Goal: Find specific page/section: Find specific page/section

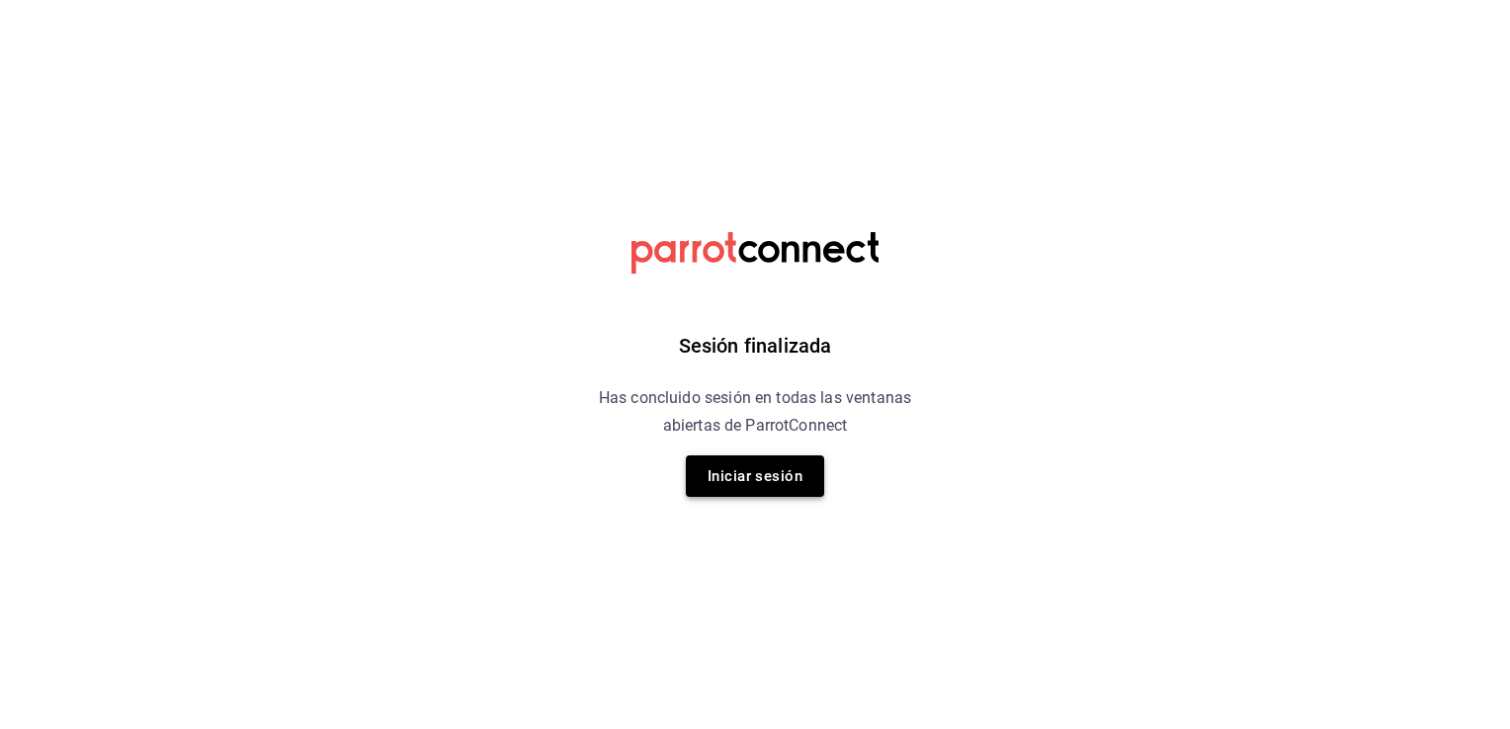
click at [767, 472] on button "Iniciar sesión" at bounding box center [755, 477] width 138 height 42
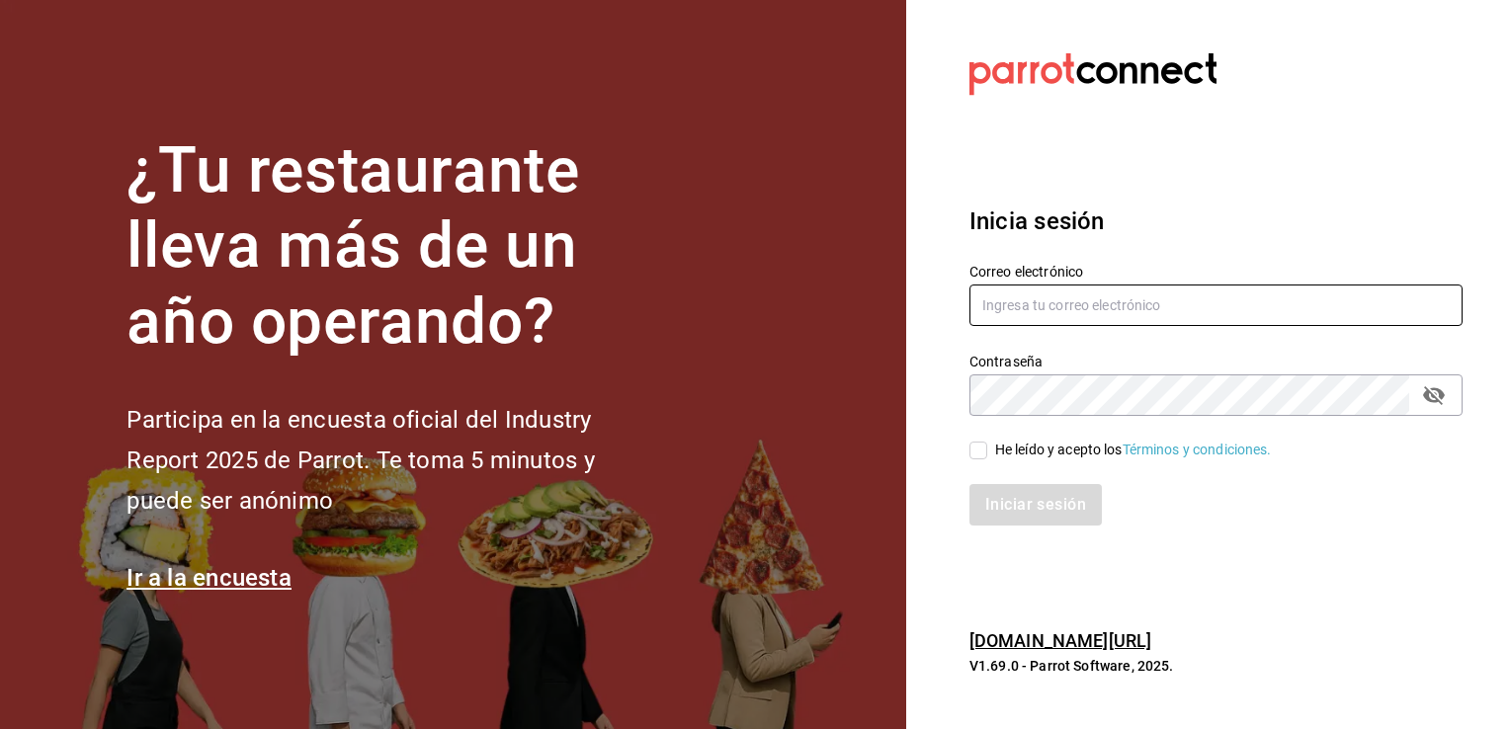
type input "[EMAIL_ADDRESS][DOMAIN_NAME]"
click at [986, 448] on input "He leído y acepto los Términos y condiciones." at bounding box center [978, 451] width 18 height 18
checkbox input "true"
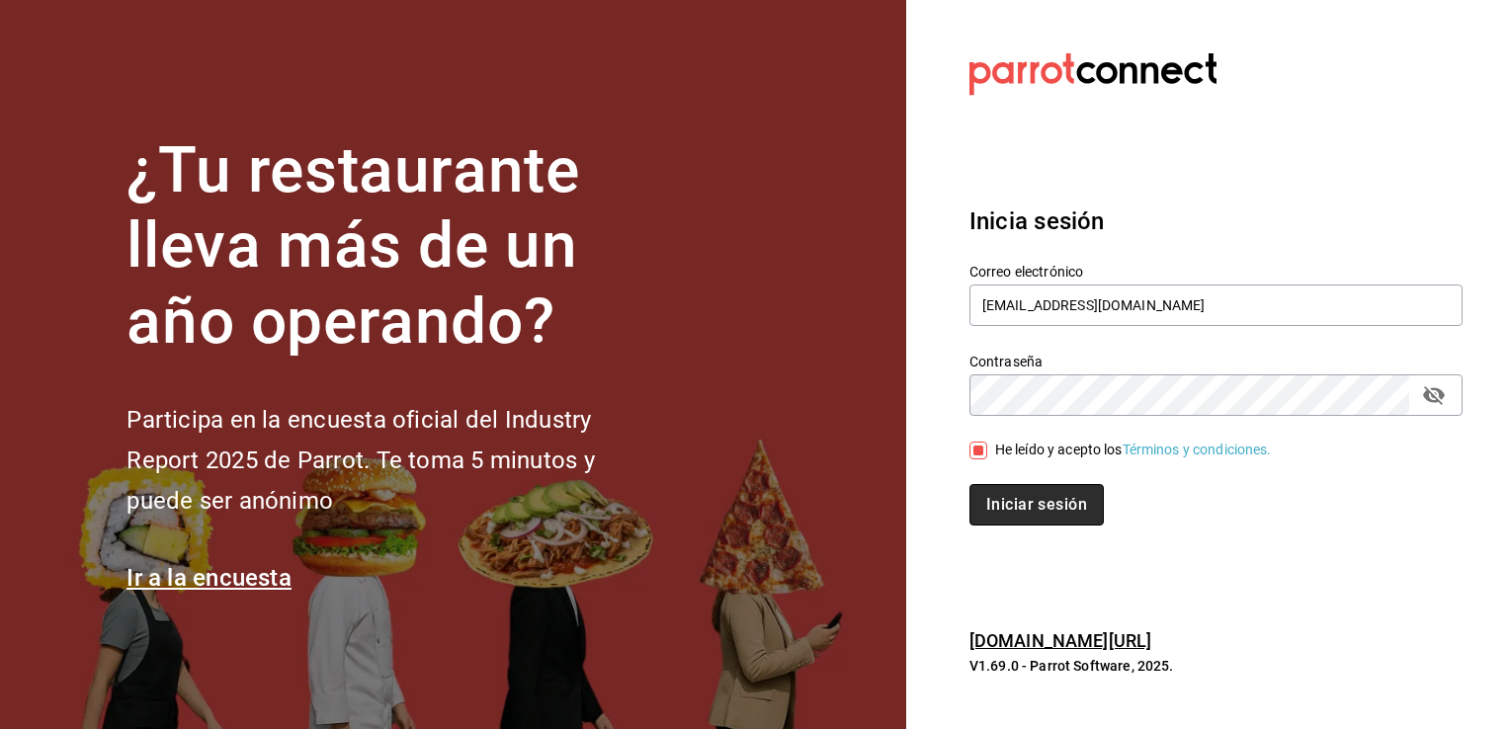
click at [1020, 504] on button "Iniciar sesión" at bounding box center [1036, 505] width 134 height 42
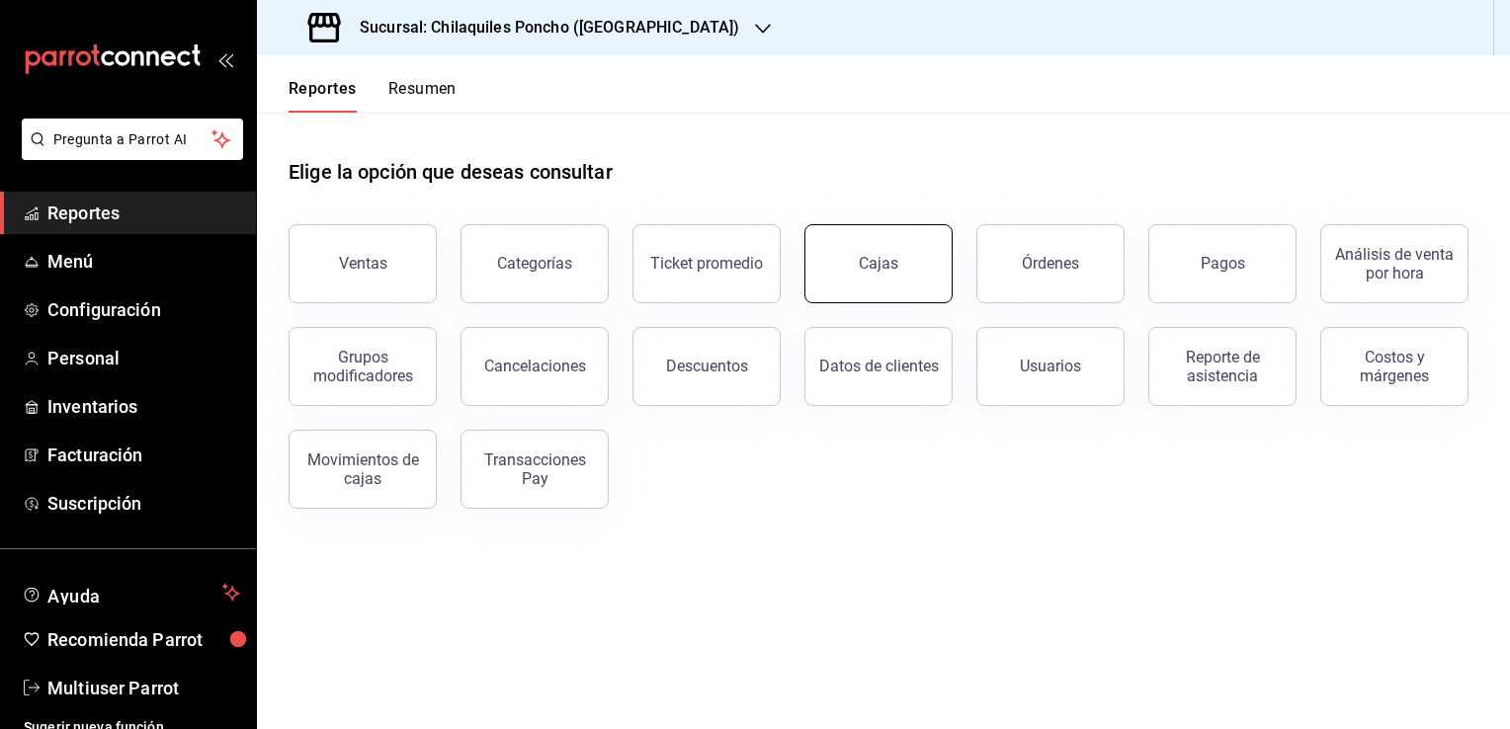
click at [889, 281] on button "Cajas" at bounding box center [878, 263] width 148 height 79
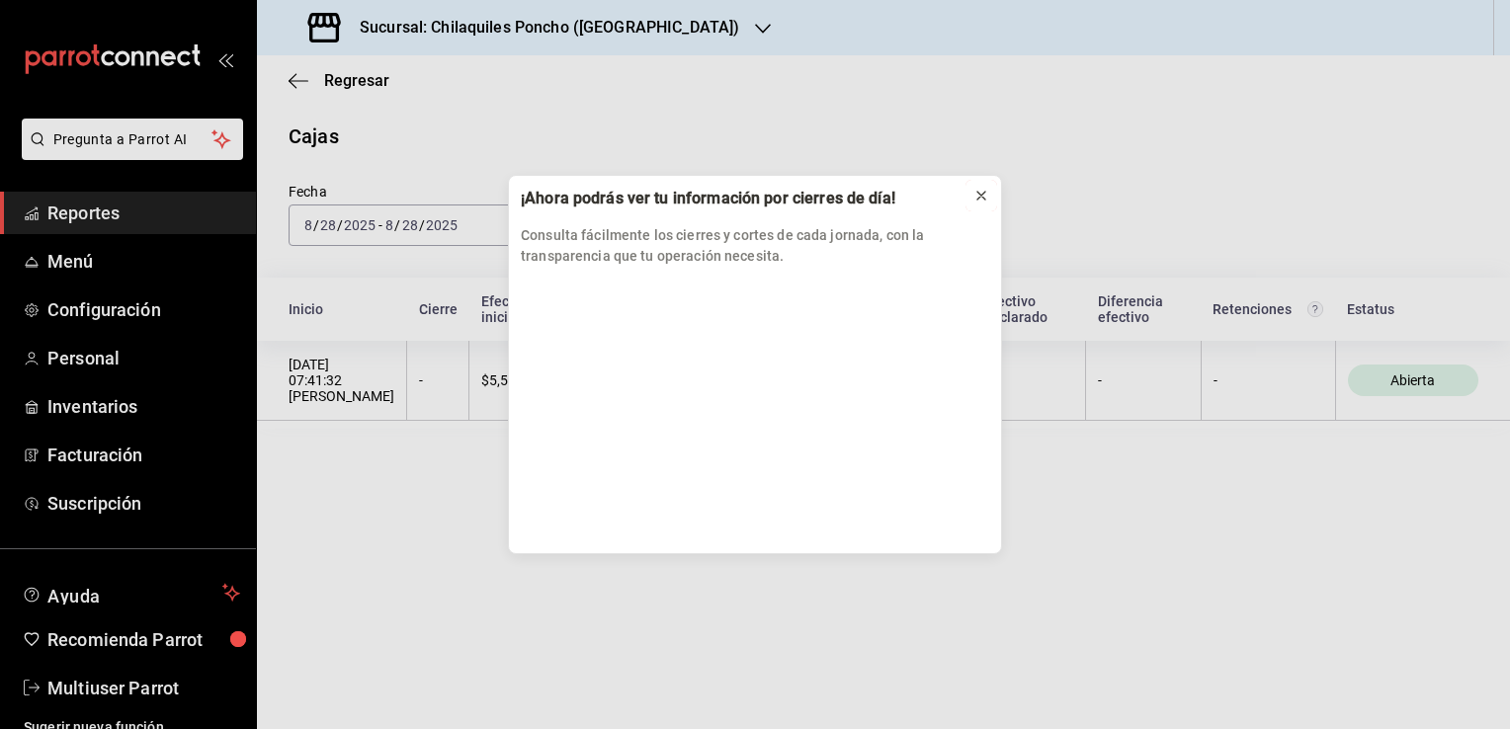
click at [988, 200] on icon at bounding box center [981, 196] width 16 height 16
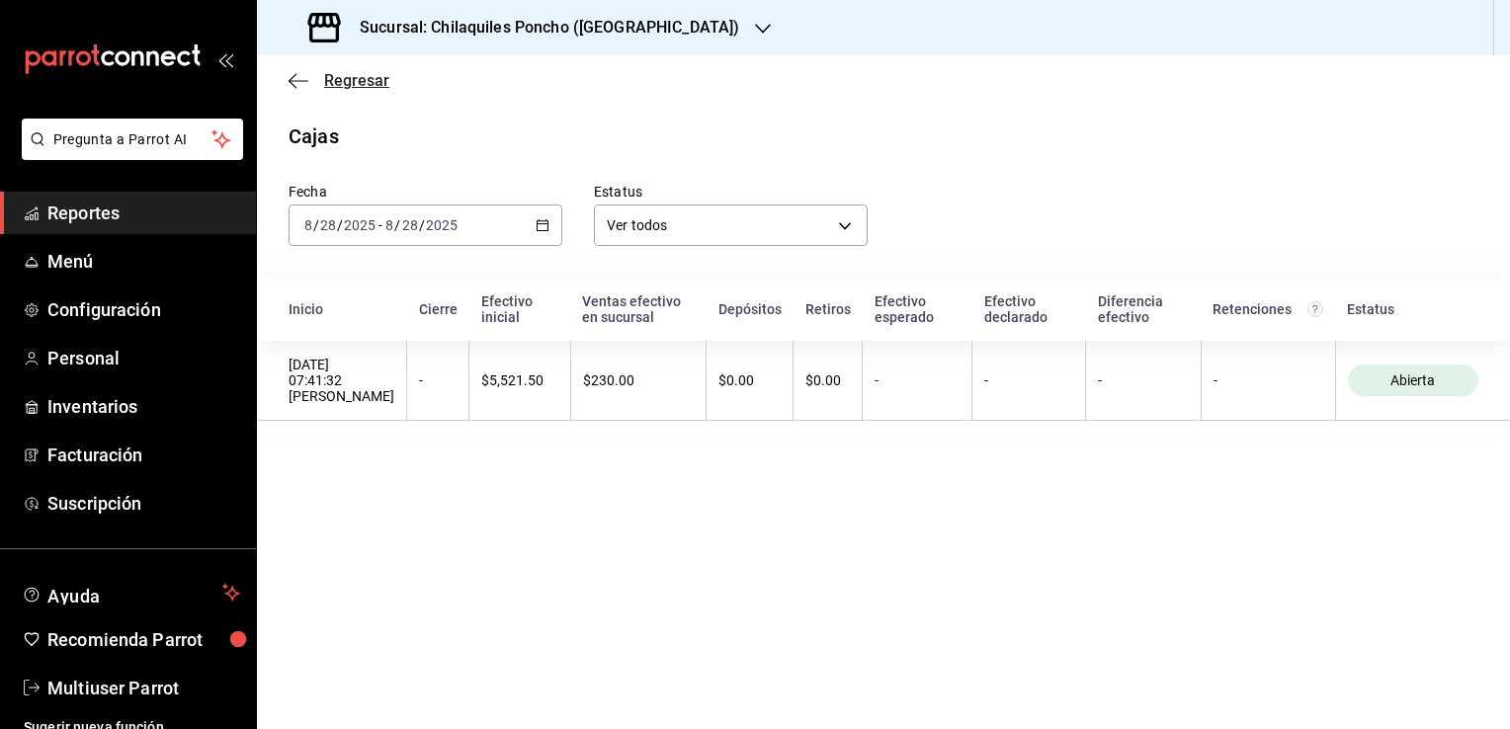
click at [308, 77] on span "Regresar" at bounding box center [339, 80] width 101 height 19
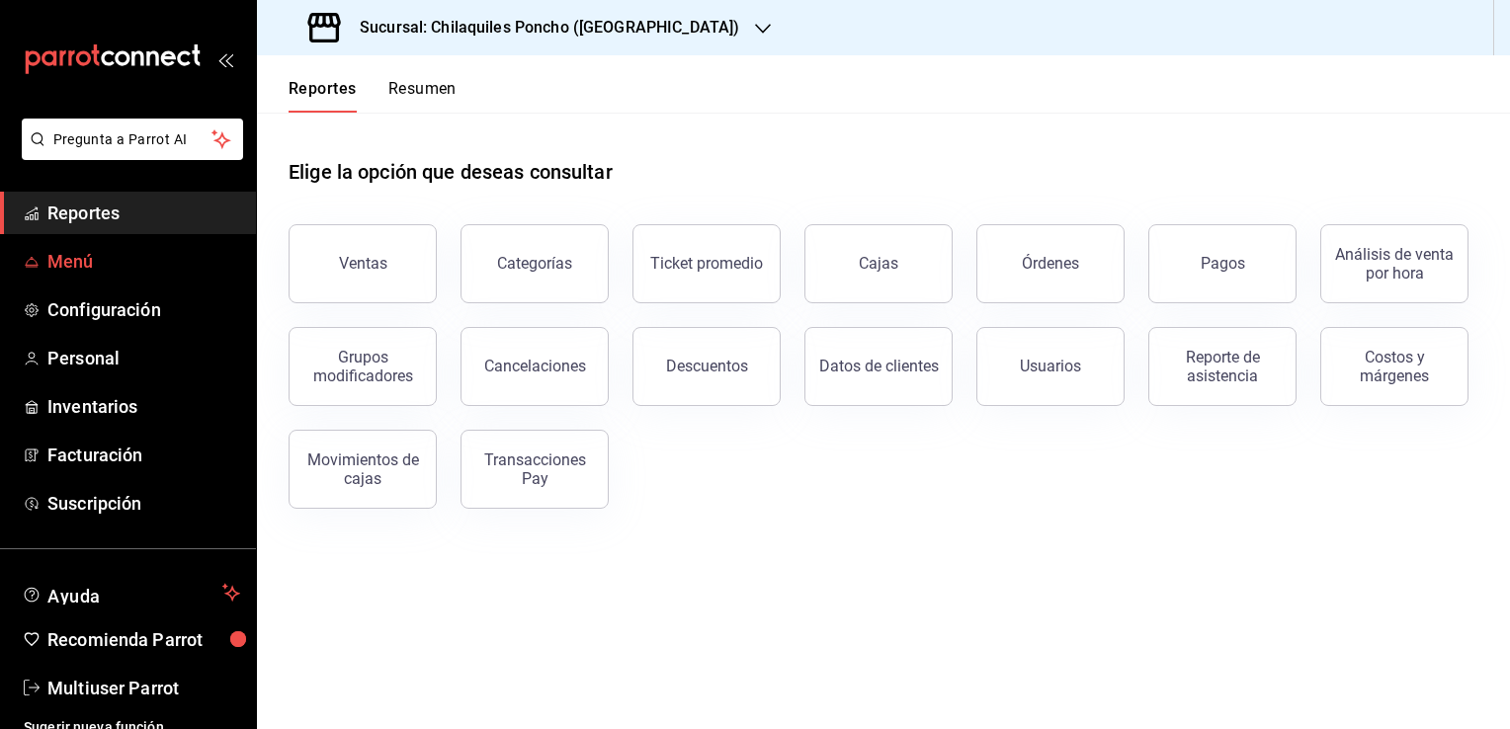
click at [83, 253] on span "Menú" at bounding box center [143, 261] width 193 height 27
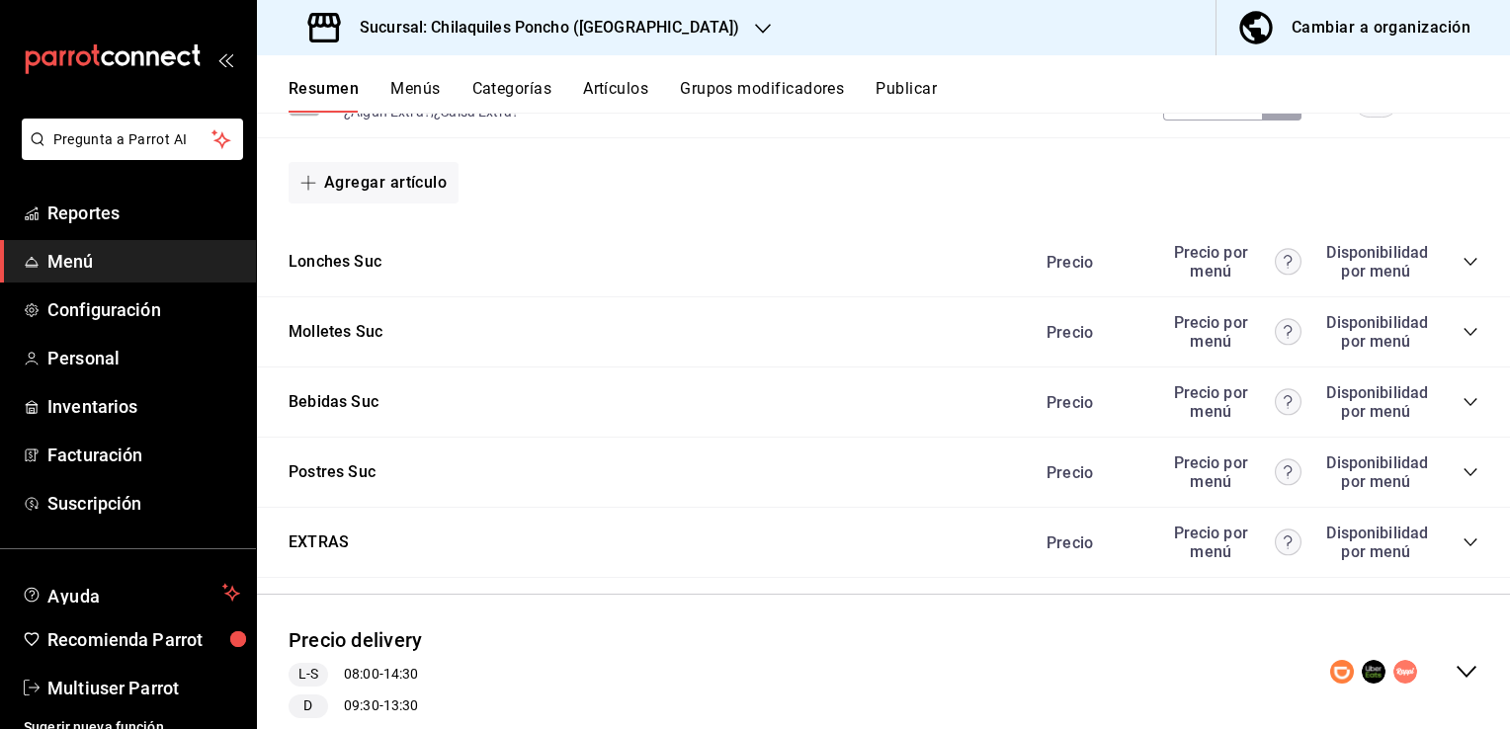
scroll to position [1553, 0]
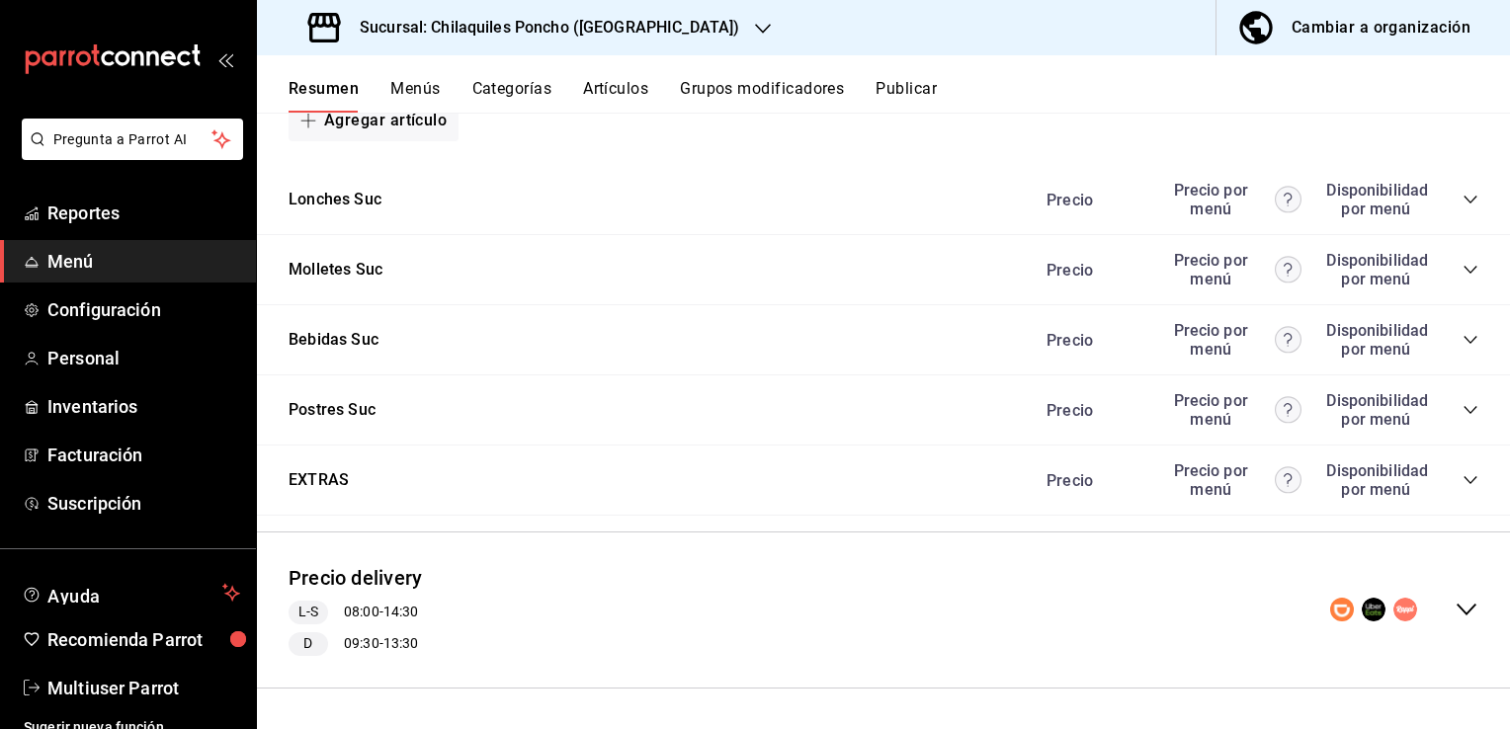
click at [1455, 605] on icon "collapse-menu-row" at bounding box center [1467, 610] width 24 height 24
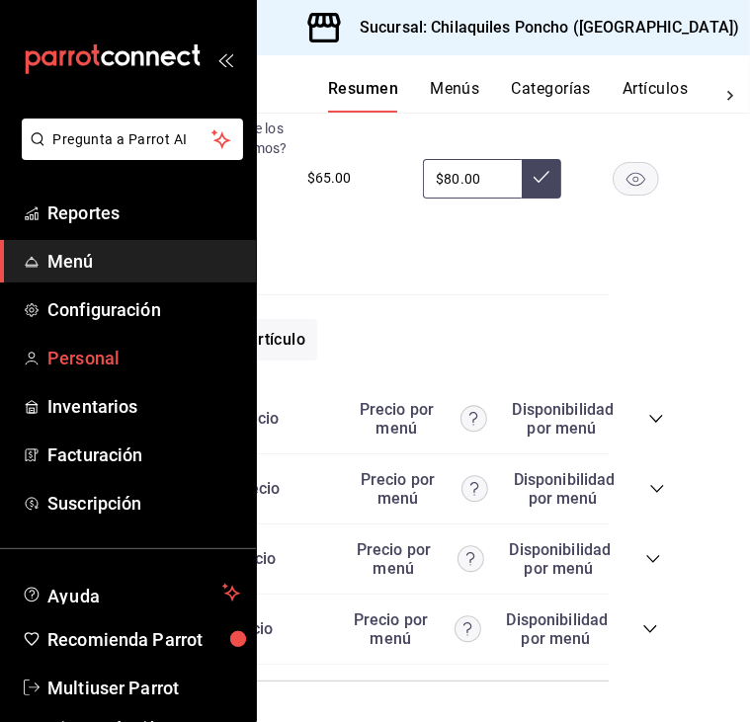
scroll to position [8227, 142]
click at [654, 411] on icon "collapse-category-row" at bounding box center [655, 419] width 16 height 16
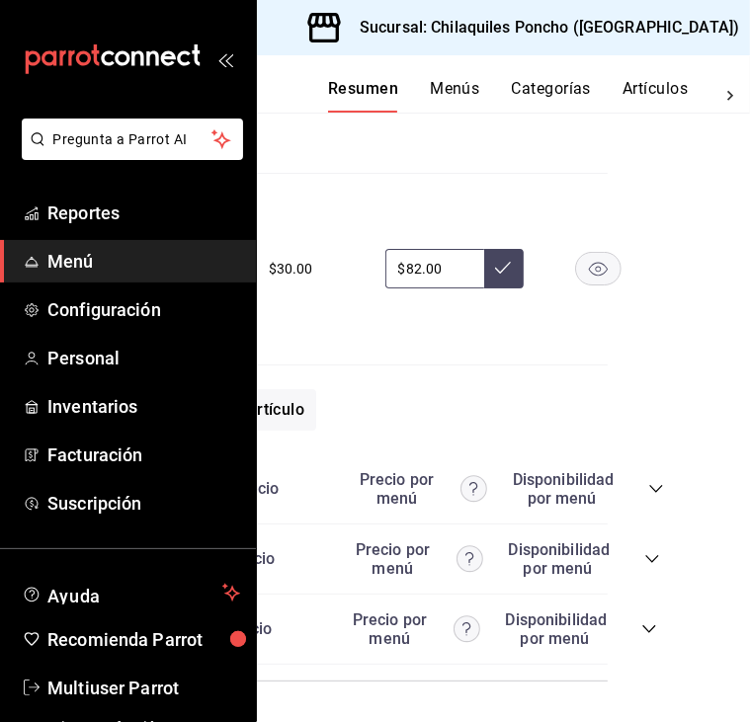
scroll to position [9586, 142]
click at [650, 481] on icon "collapse-category-row" at bounding box center [656, 489] width 16 height 16
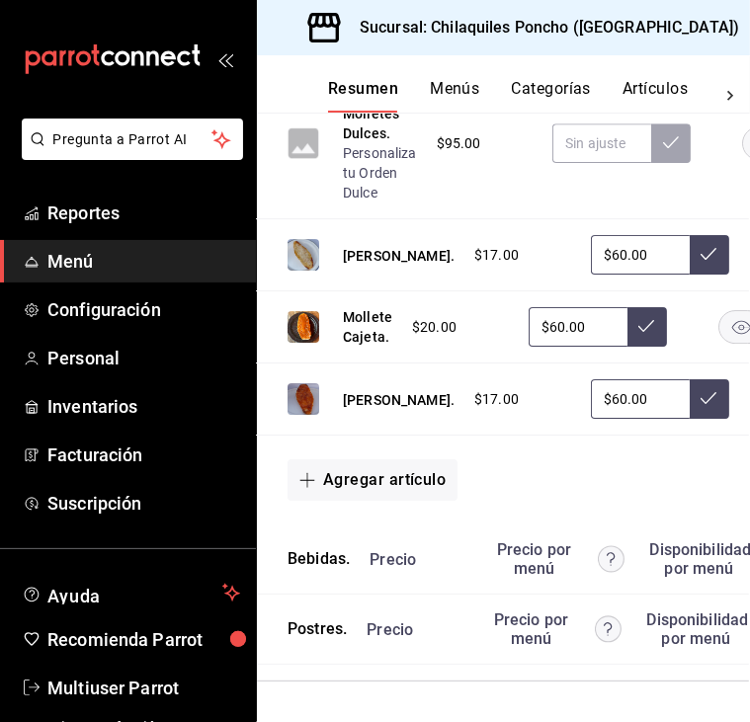
scroll to position [11070, 142]
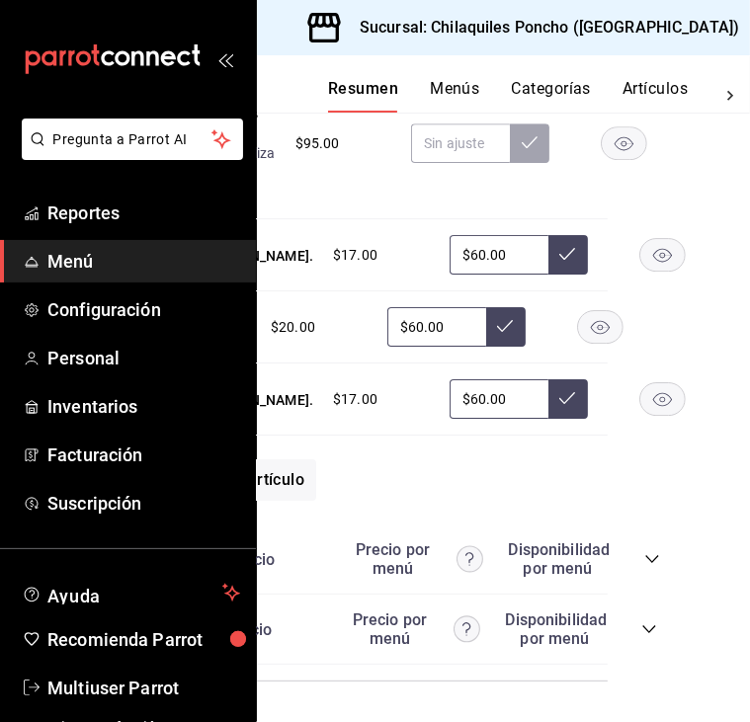
click at [647, 622] on icon "collapse-category-row" at bounding box center [649, 630] width 16 height 16
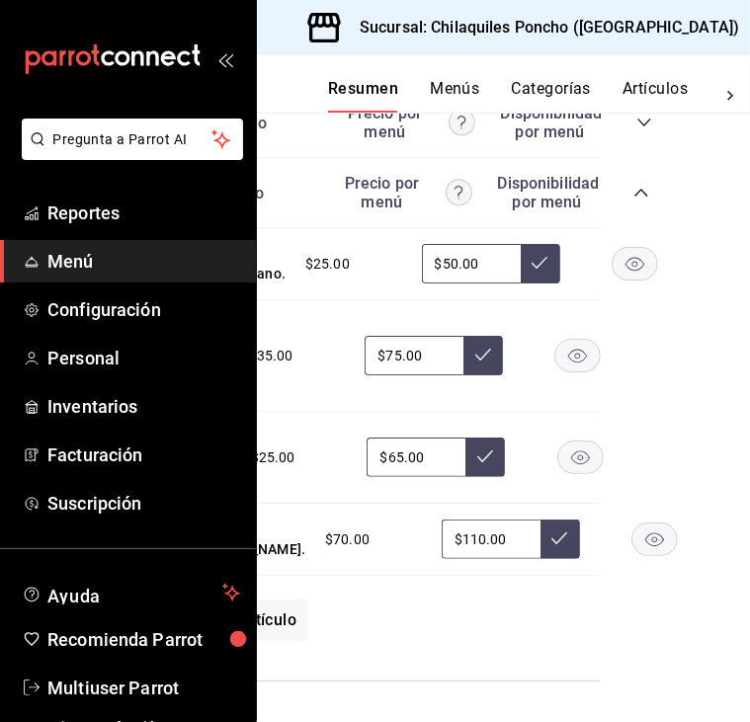
scroll to position [11265, 149]
click at [641, 130] on icon "collapse-category-row" at bounding box center [645, 123] width 16 height 16
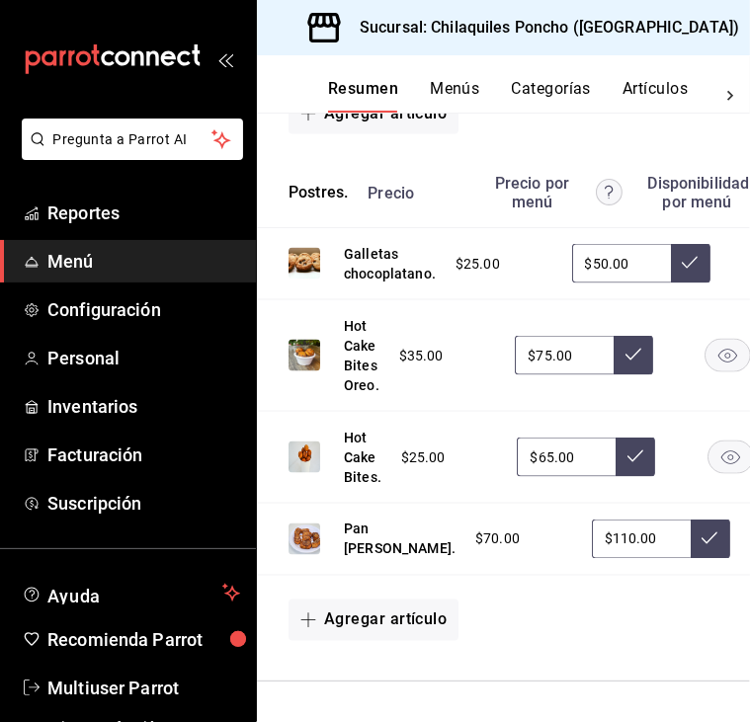
scroll to position [12821, 0]
